Goal: Navigation & Orientation: Find specific page/section

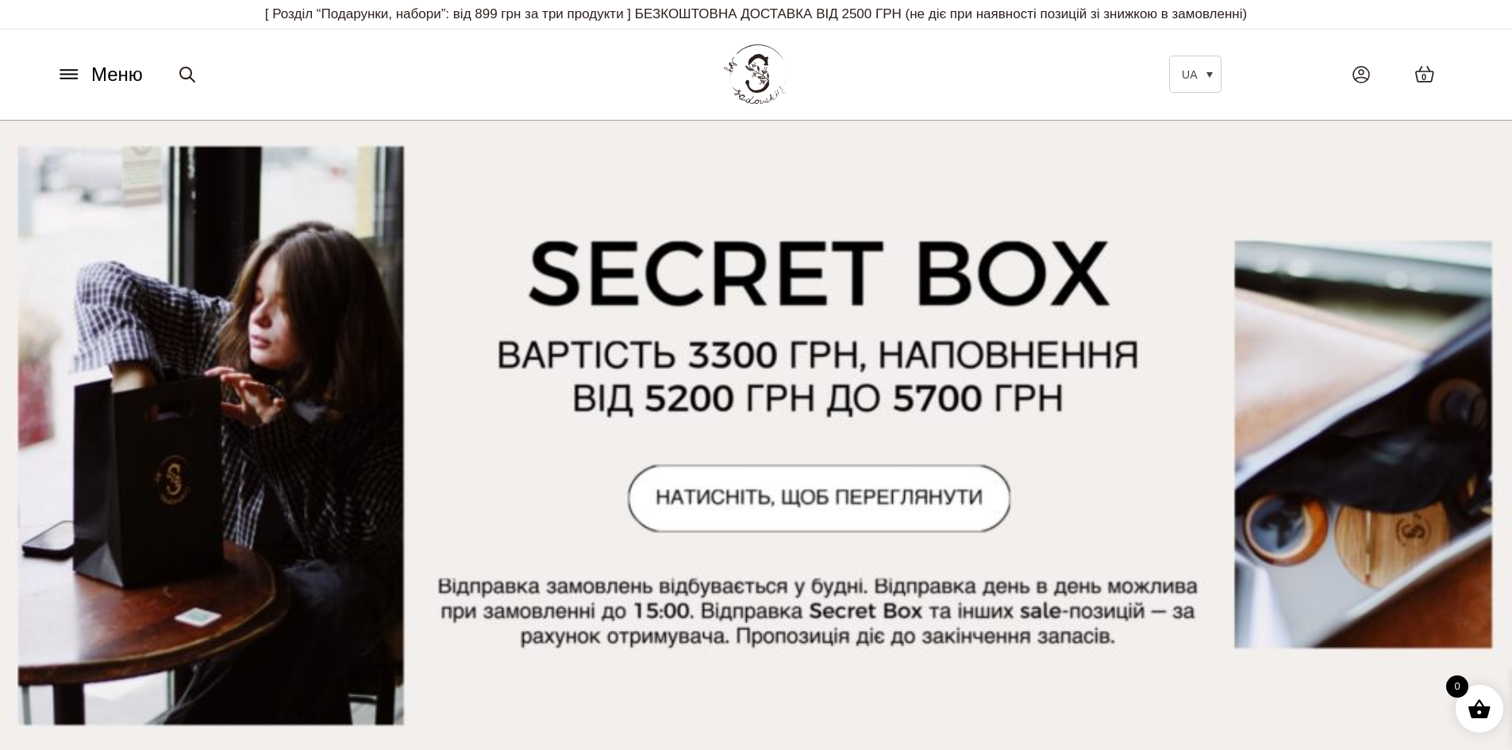
click at [94, 78] on span "Меню" at bounding box center [117, 74] width 52 height 29
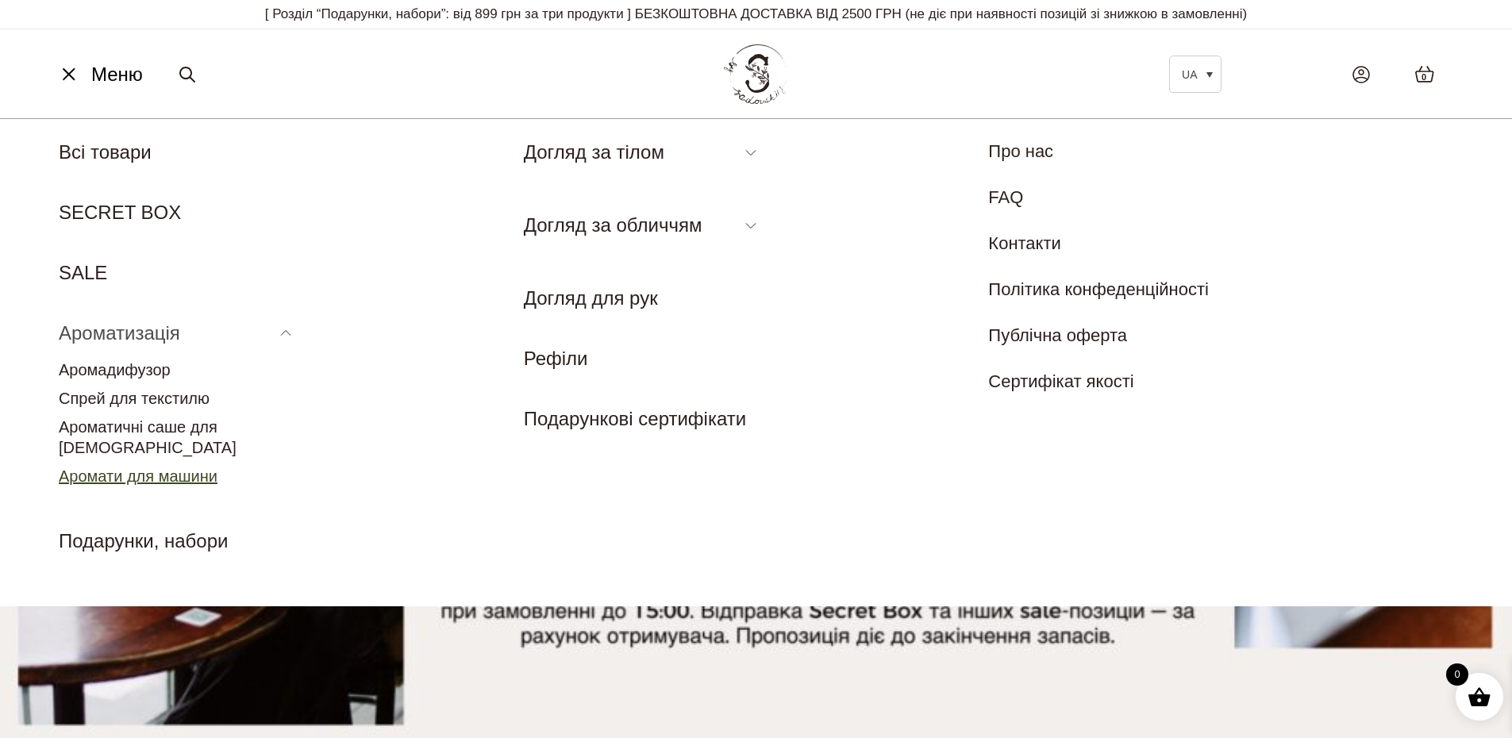
click at [153, 467] on link "Аромати для машини" at bounding box center [138, 475] width 159 height 17
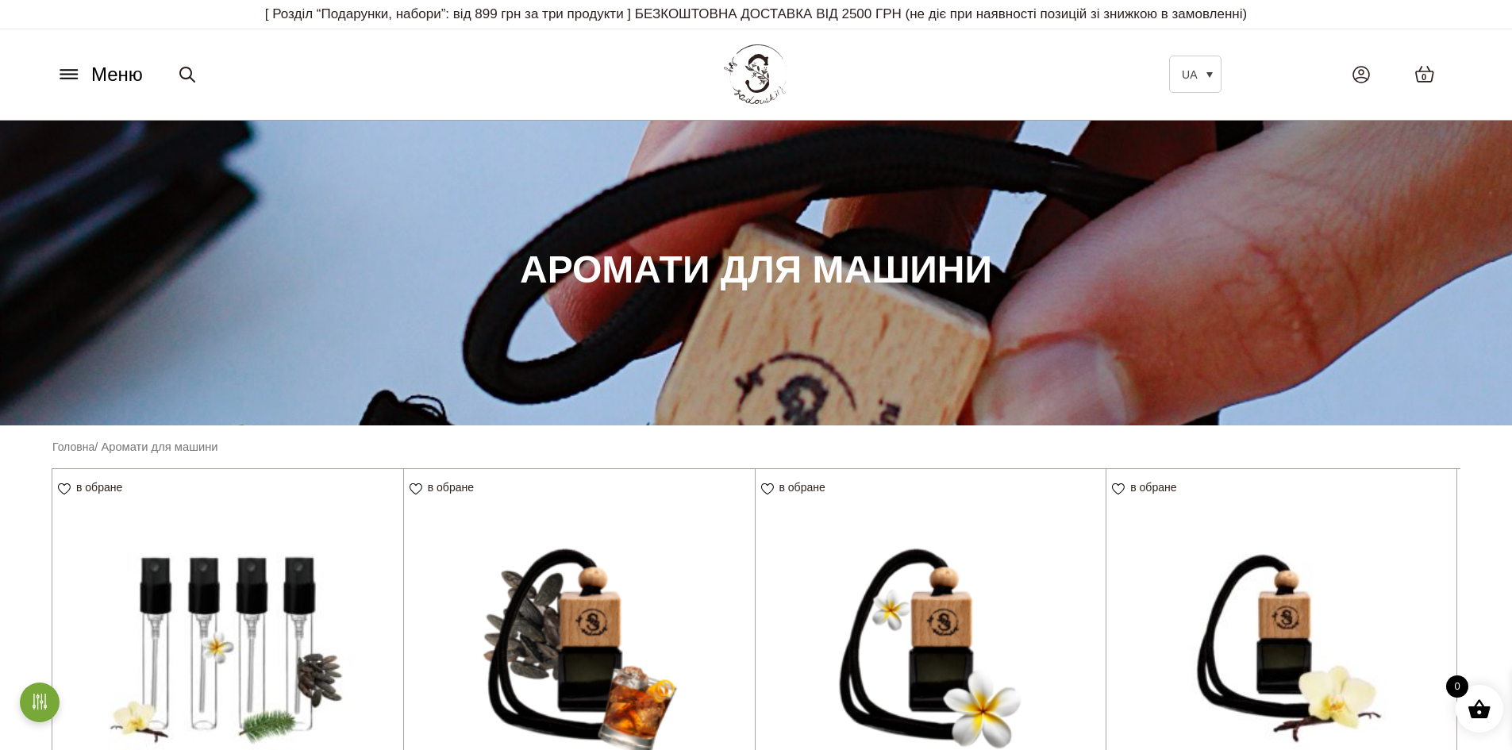
click at [92, 79] on span "Меню" at bounding box center [117, 74] width 52 height 29
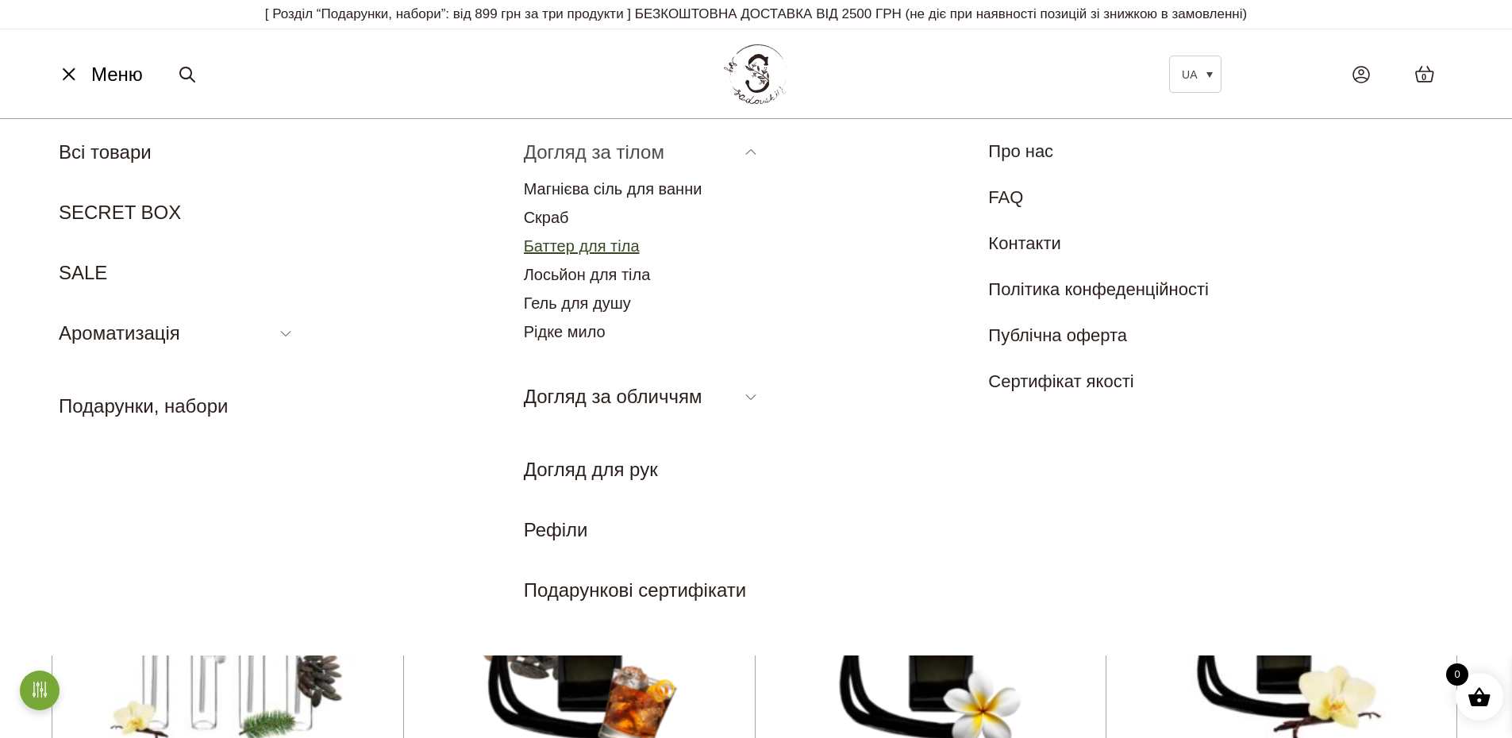
click at [625, 252] on link "Баттер для тіла" at bounding box center [582, 245] width 116 height 17
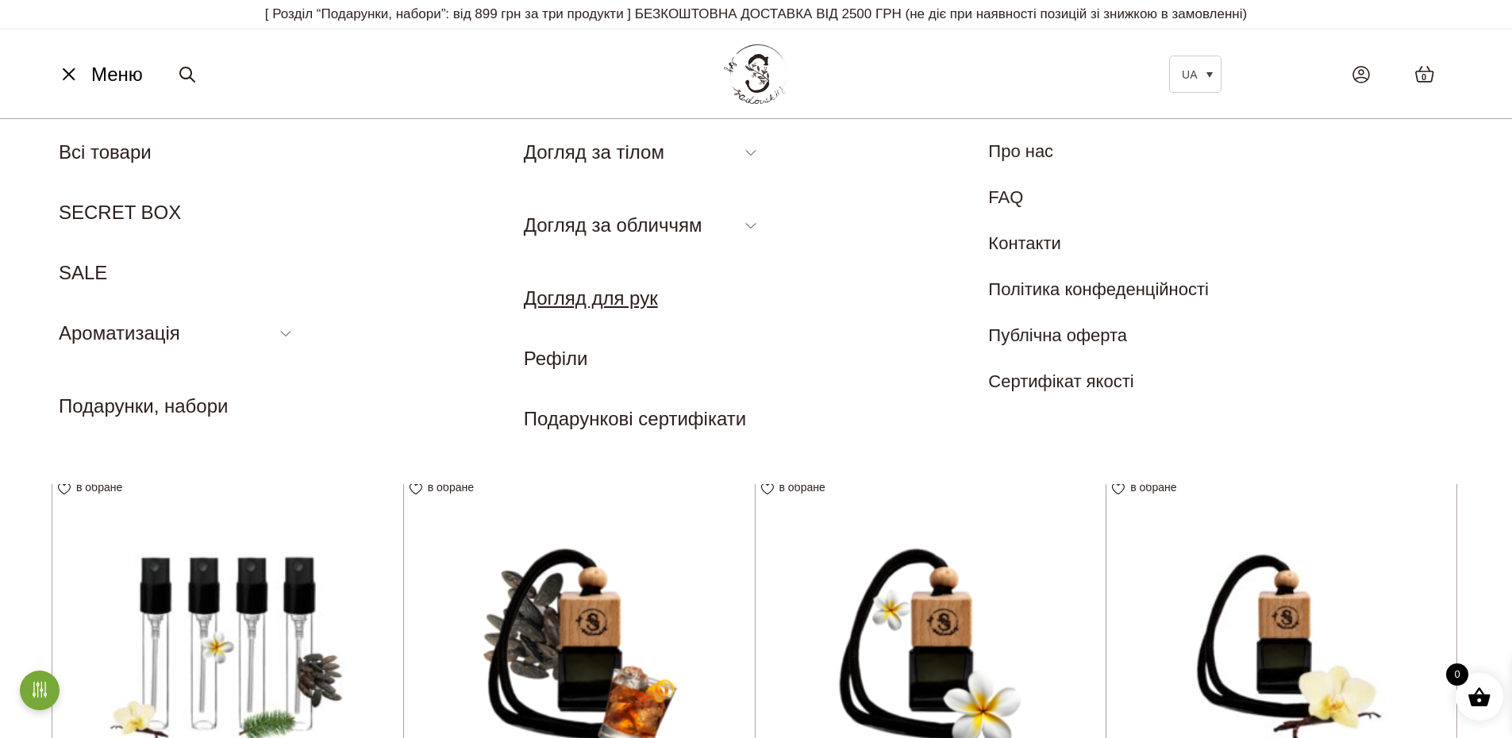
click at [597, 298] on link "Догляд для рук" at bounding box center [591, 297] width 134 height 21
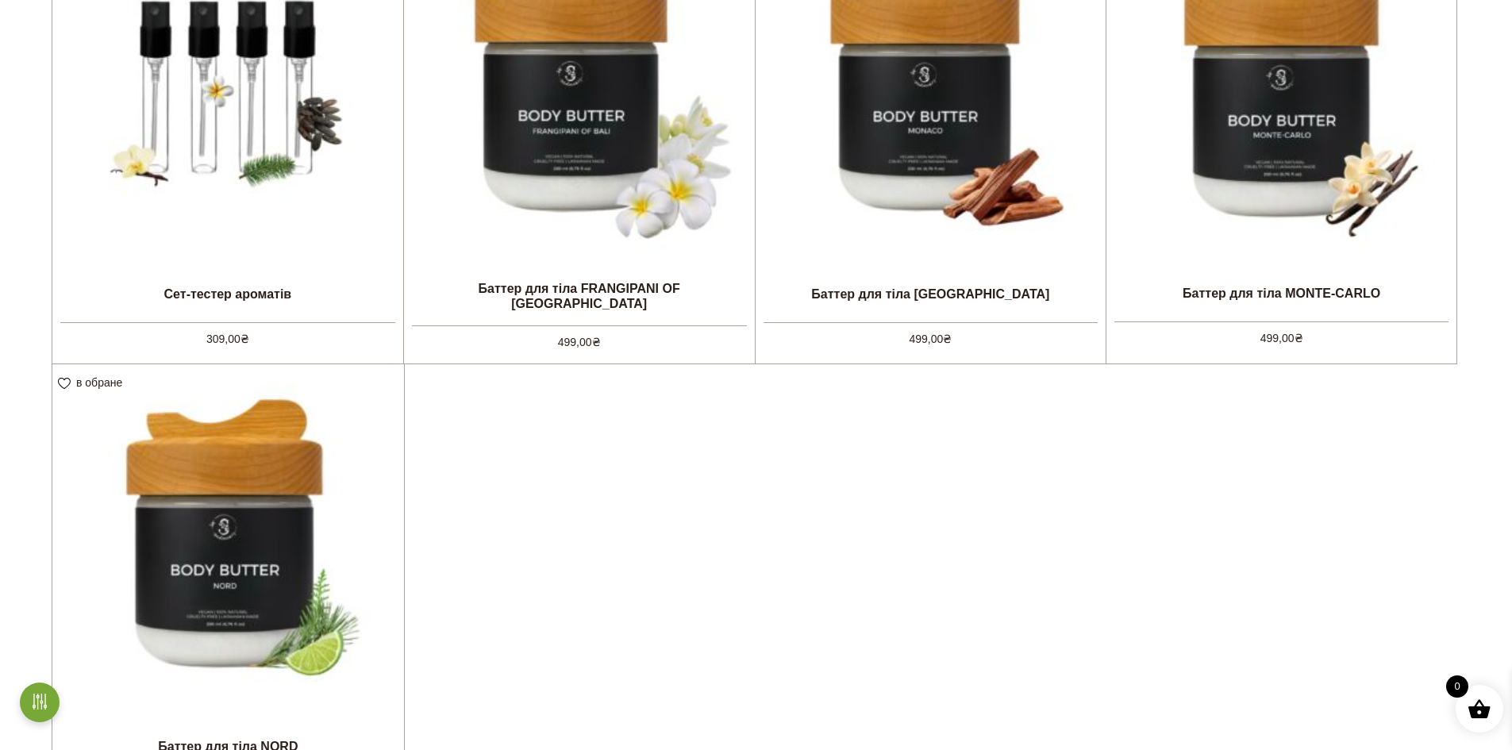
scroll to position [317, 0]
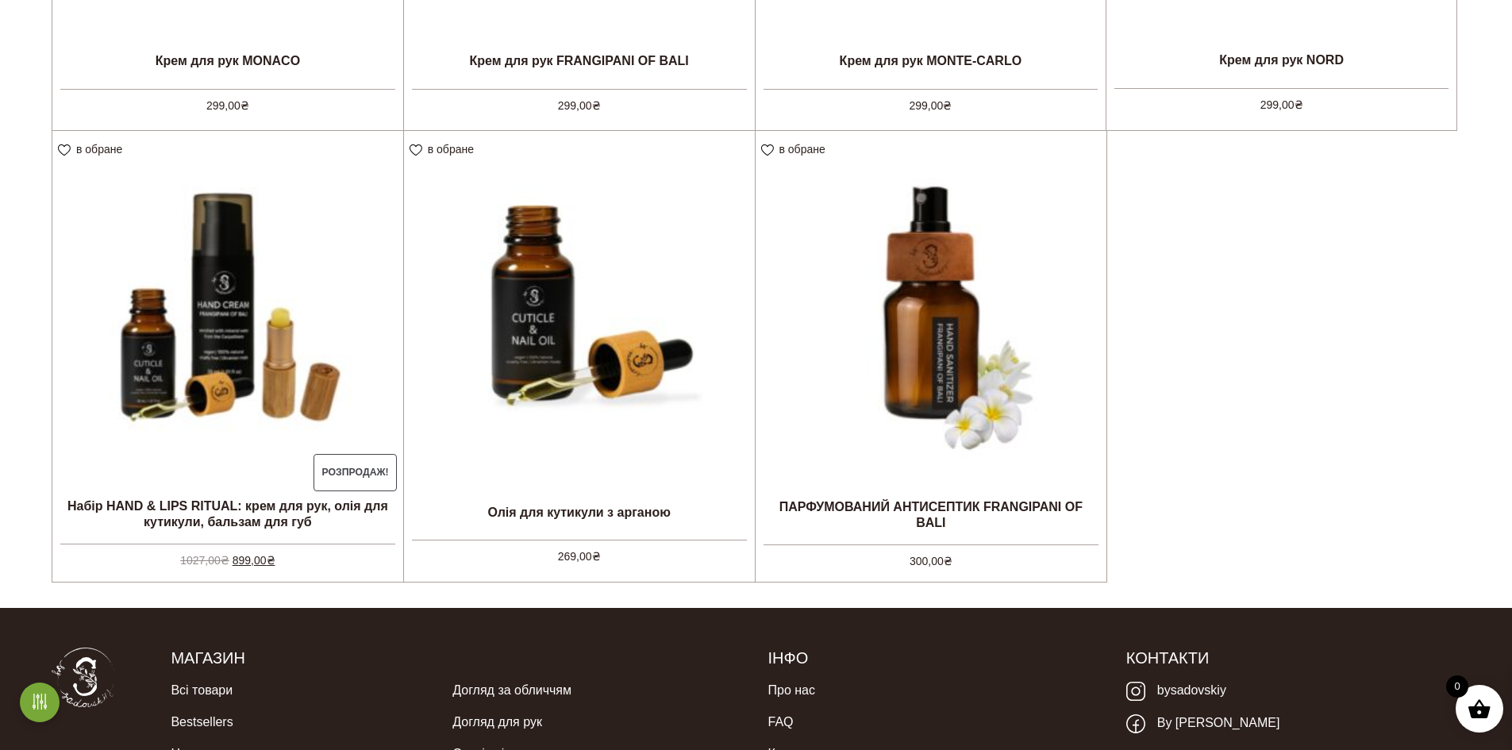
scroll to position [794, 0]
